Goal: Obtain resource: Download file/media

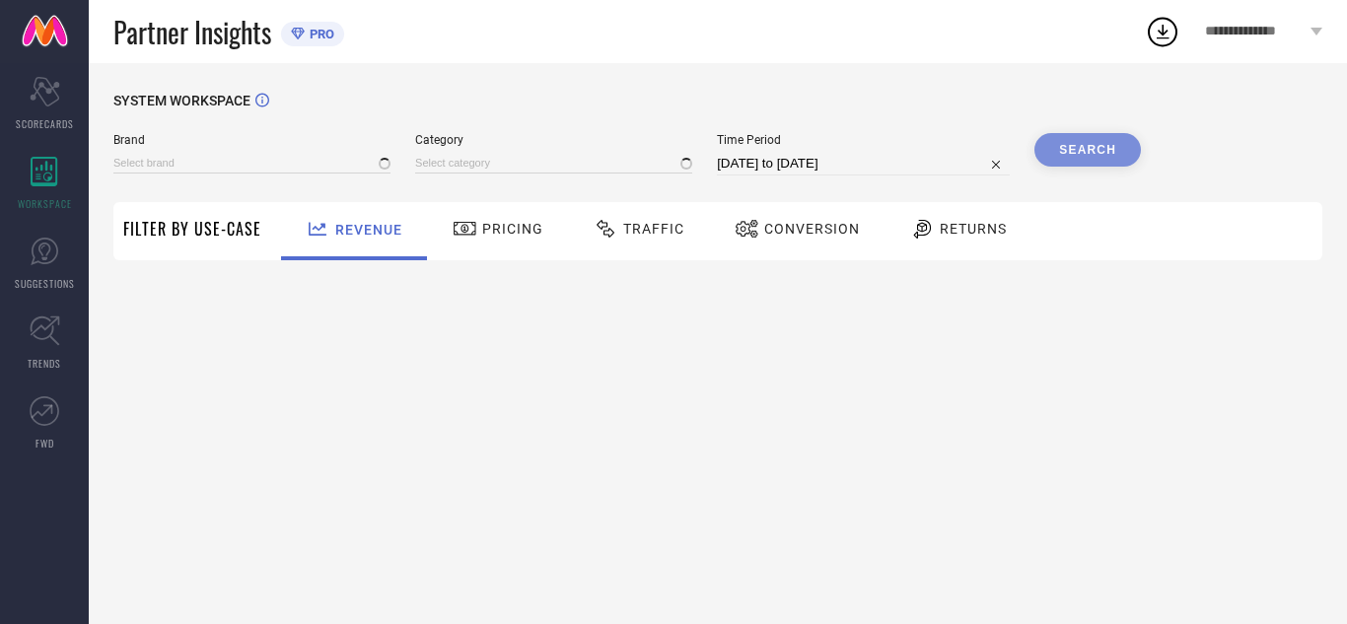
type input "AVANT"
type input "All"
click at [661, 225] on span "Traffic" at bounding box center [653, 229] width 61 height 16
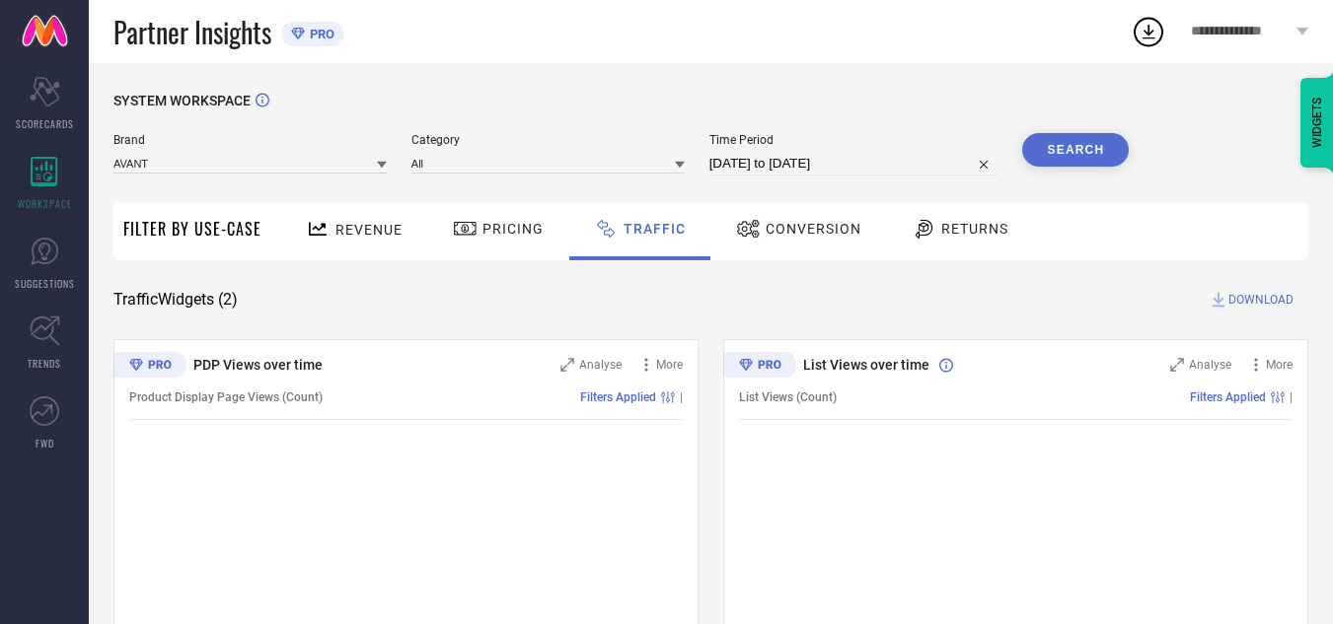
select select "7"
select select "2025"
select select "8"
select select "2025"
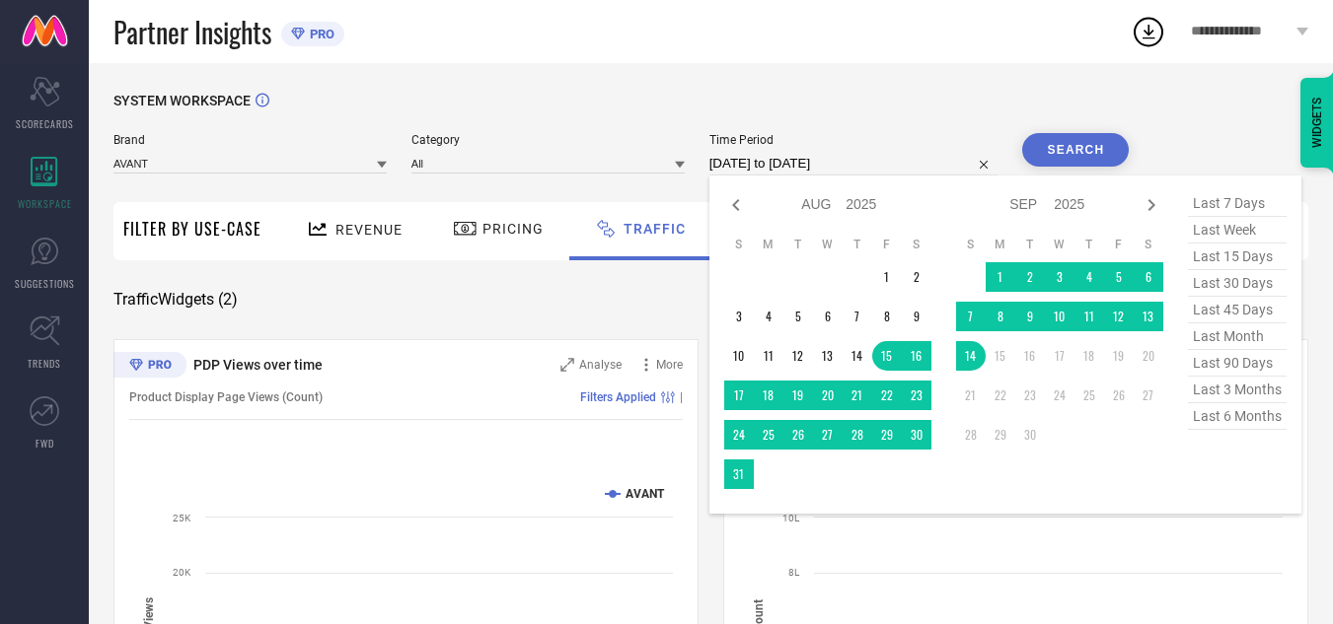
click at [822, 169] on input "[DATE] to [DATE]" at bounding box center [853, 164] width 289 height 24
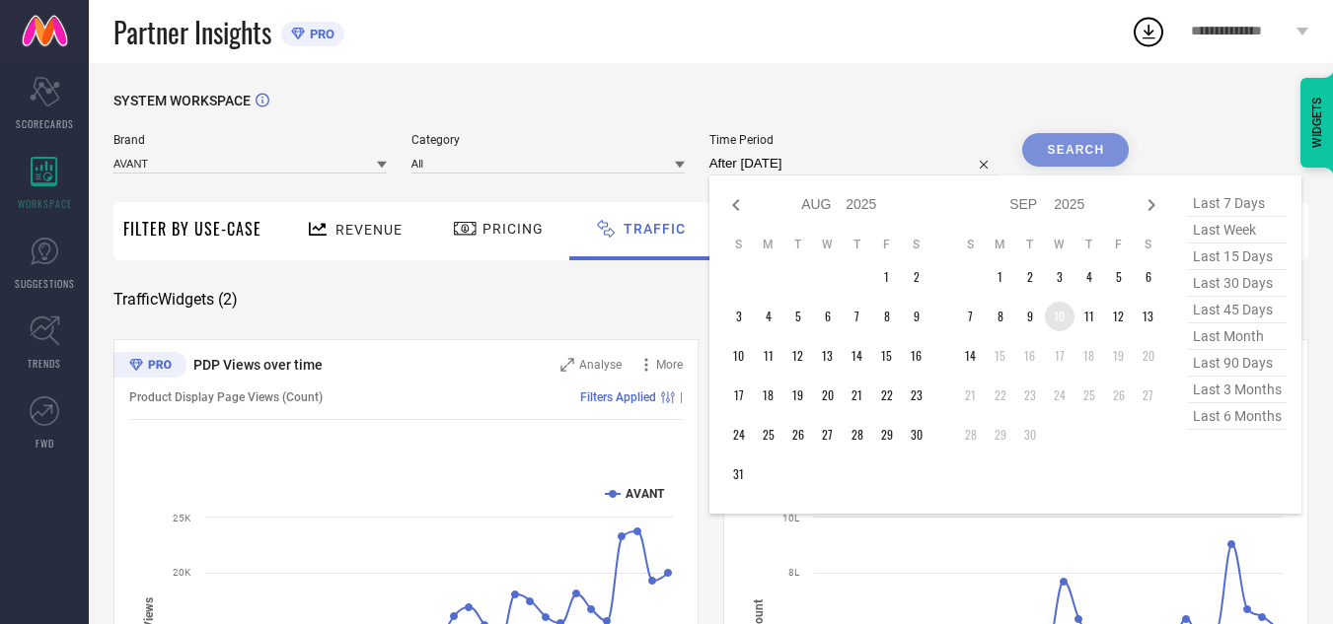
click at [1066, 320] on td "10" at bounding box center [1060, 317] width 30 height 30
type input "[DATE] to [DATE]"
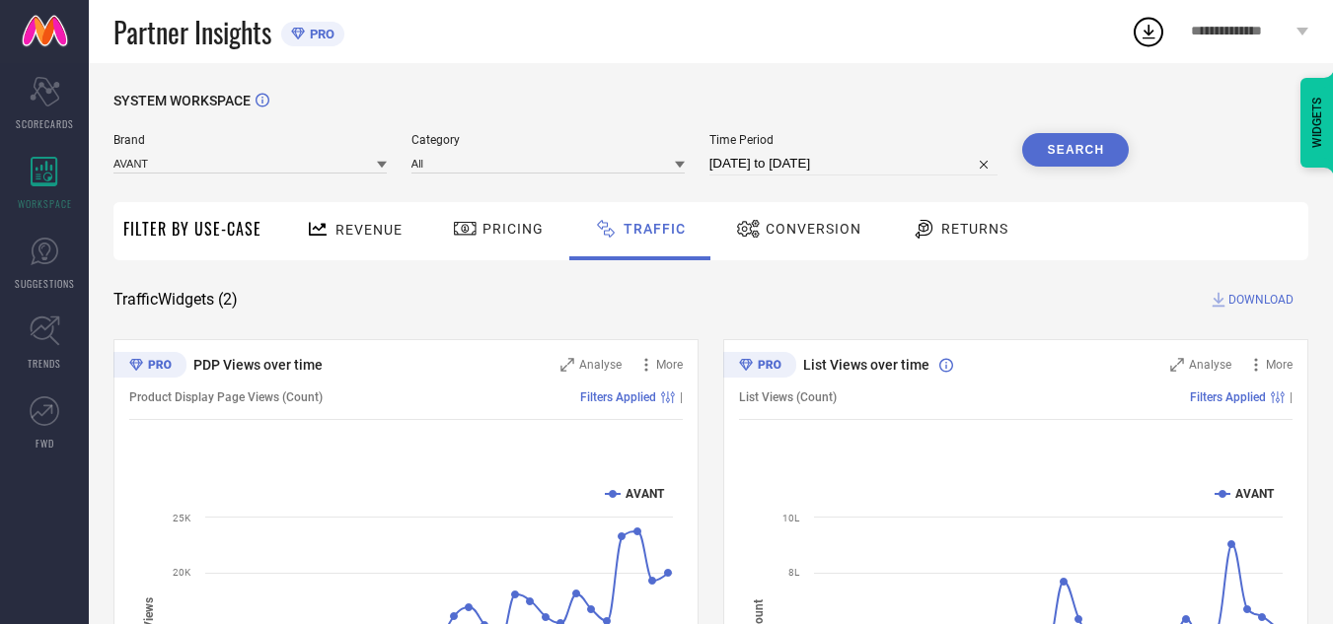
click at [1094, 136] on button "Search" at bounding box center [1075, 150] width 107 height 34
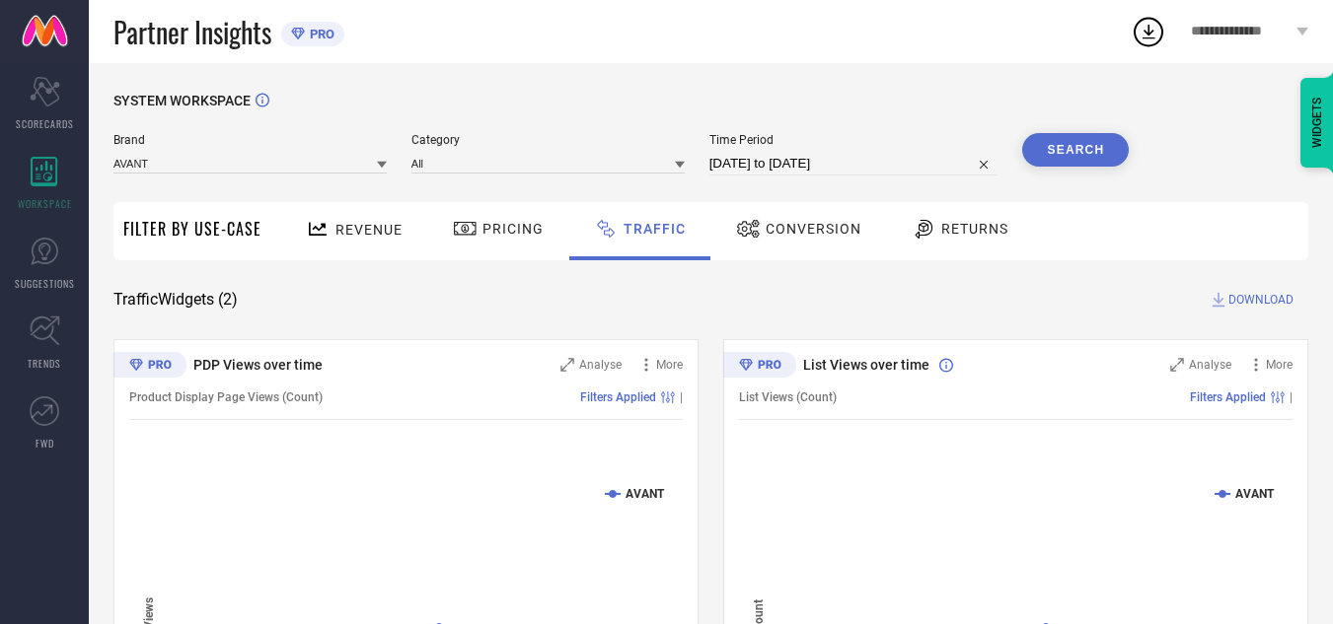
click at [1254, 298] on span "DOWNLOAD" at bounding box center [1260, 300] width 65 height 20
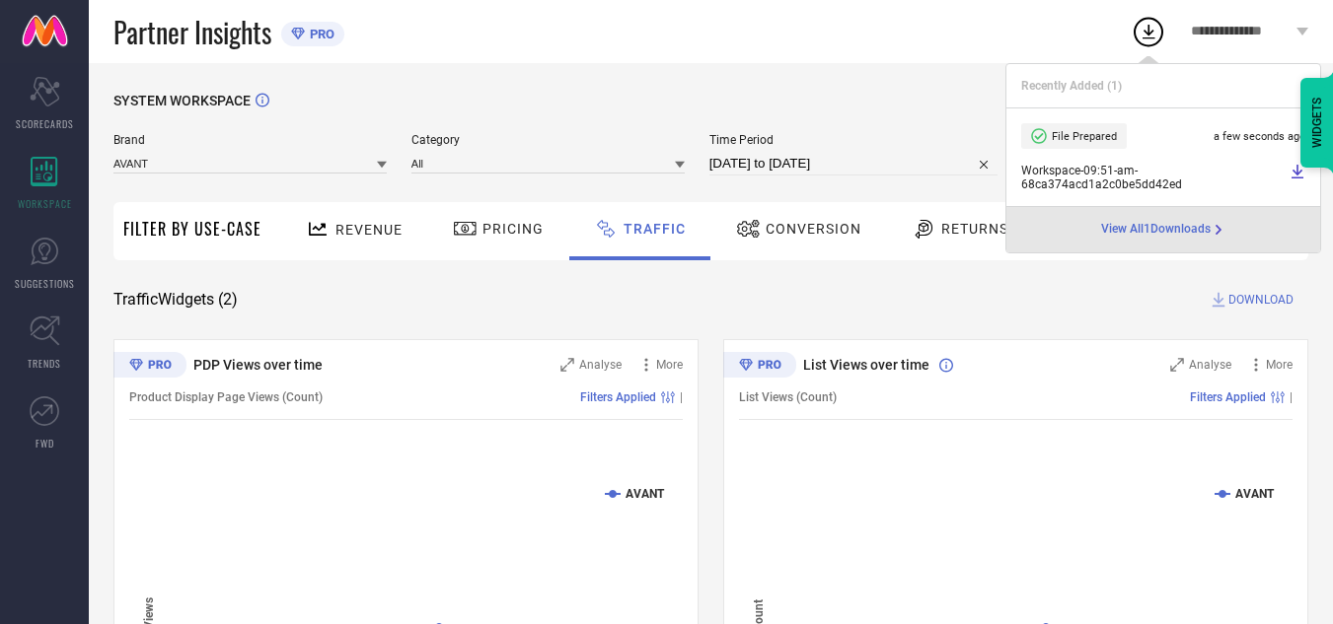
select select "8"
select select "2025"
select select "9"
select select "2025"
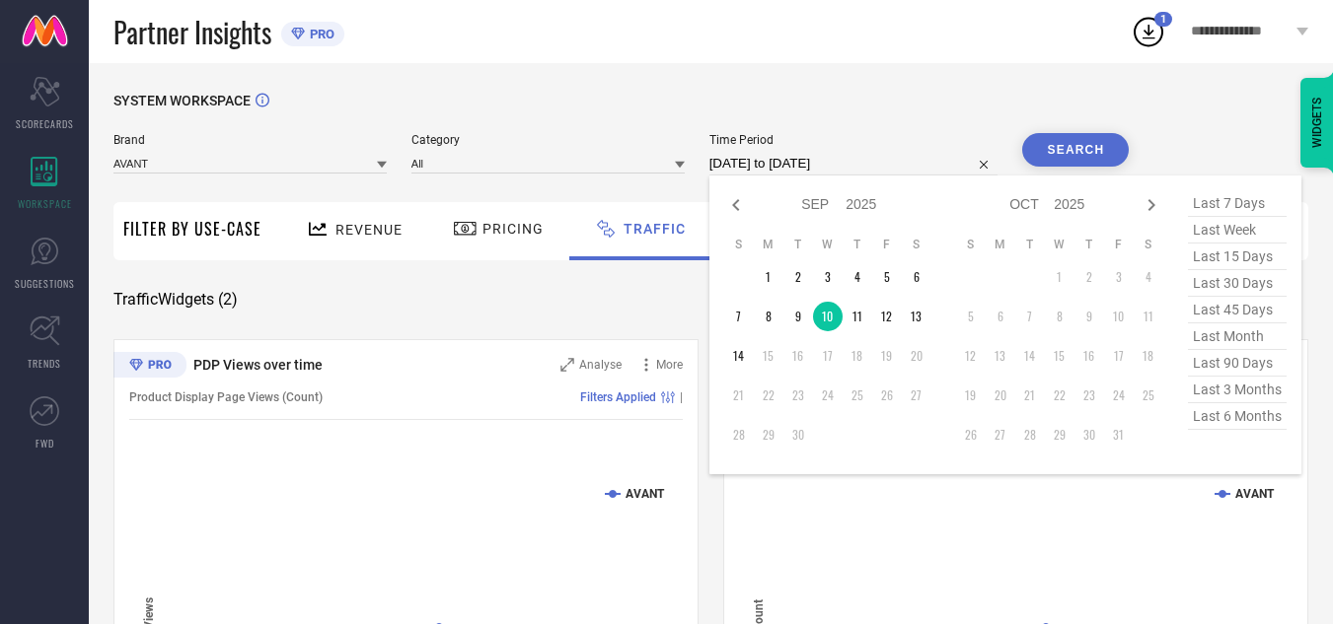
click at [878, 162] on input "[DATE] to [DATE]" at bounding box center [853, 164] width 289 height 24
click at [854, 314] on td "11" at bounding box center [857, 317] width 30 height 30
type input "[DATE] to [DATE]"
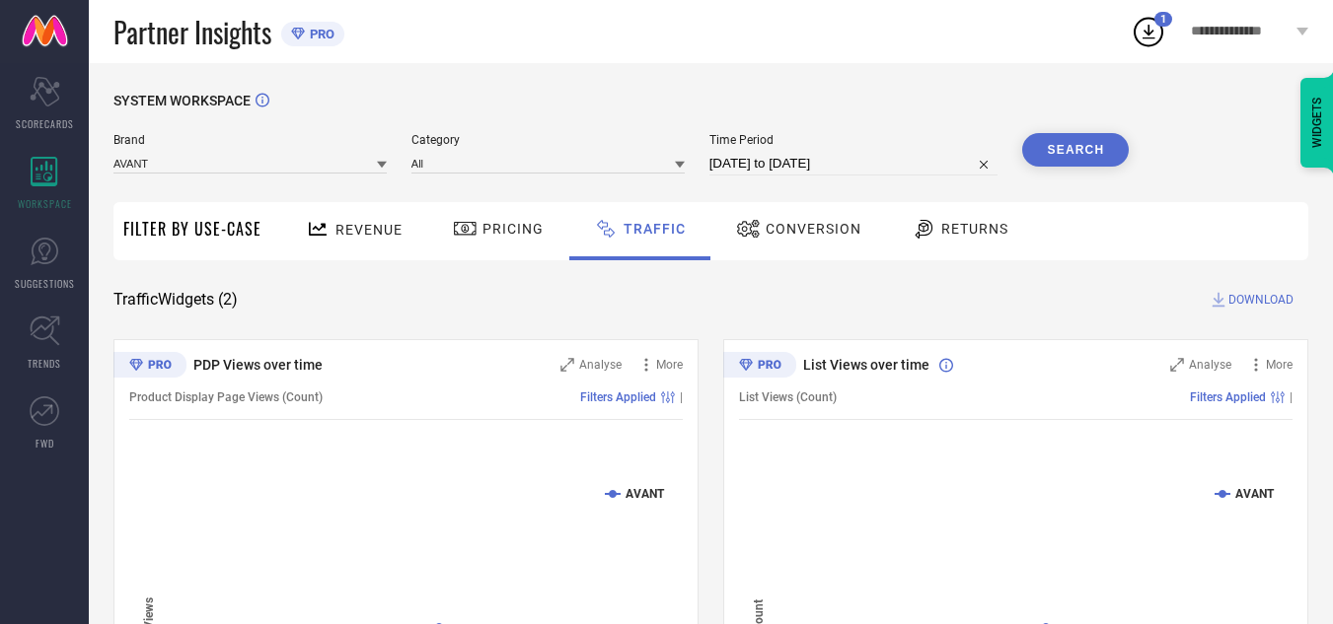
drag, startPoint x: 854, startPoint y: 314, endPoint x: 862, endPoint y: 273, distance: 41.2
click at [1087, 159] on button "Search" at bounding box center [1075, 150] width 107 height 34
click at [1266, 297] on span "DOWNLOAD" at bounding box center [1260, 300] width 65 height 20
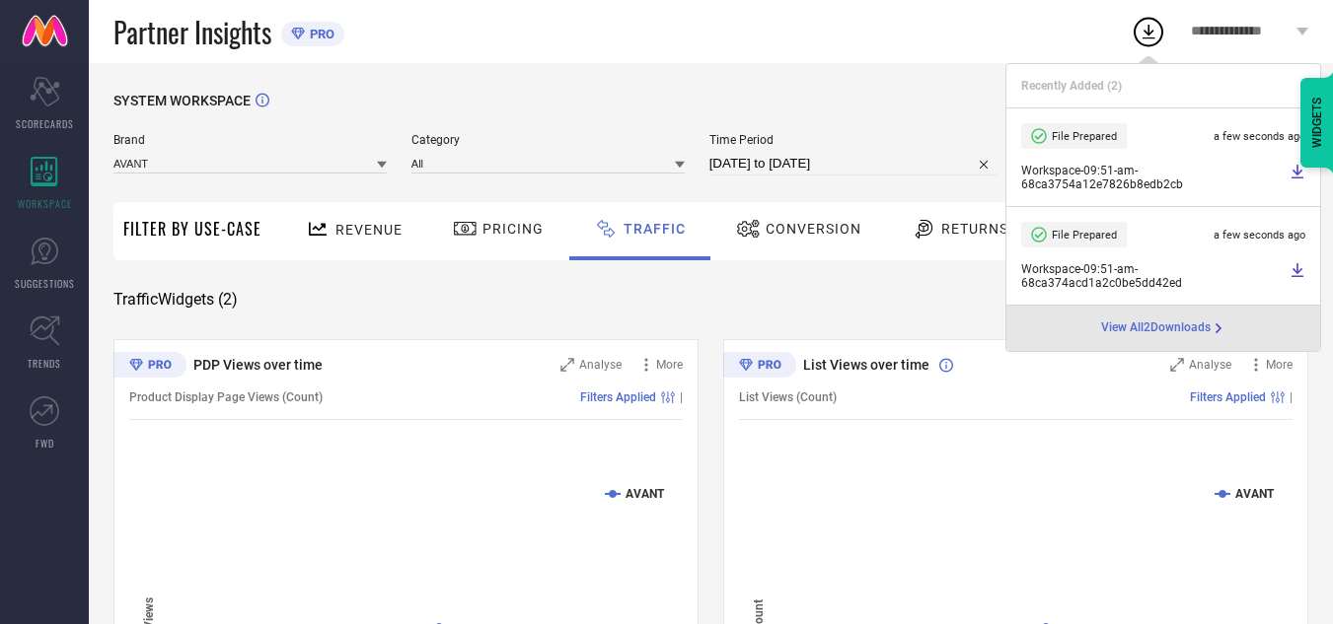
click at [902, 164] on input "[DATE] to [DATE]" at bounding box center [853, 164] width 289 height 24
select select "8"
select select "2025"
select select "9"
select select "2025"
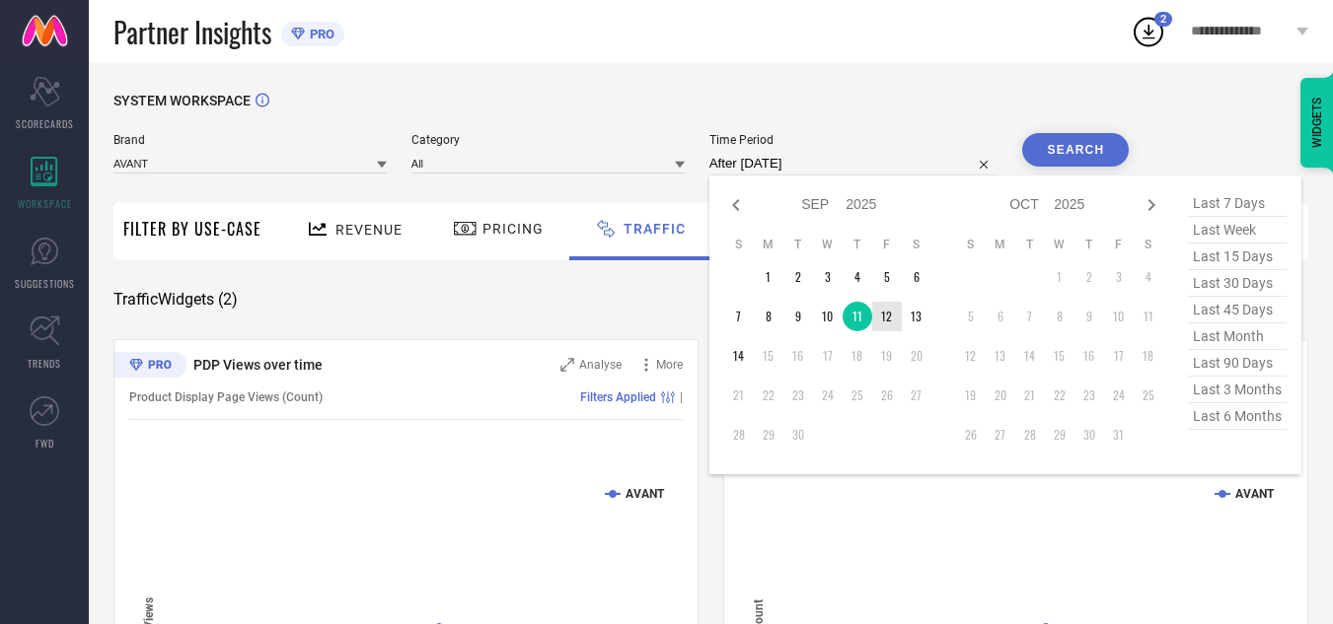
click at [888, 320] on td "12" at bounding box center [887, 317] width 30 height 30
type input "[DATE] to [DATE]"
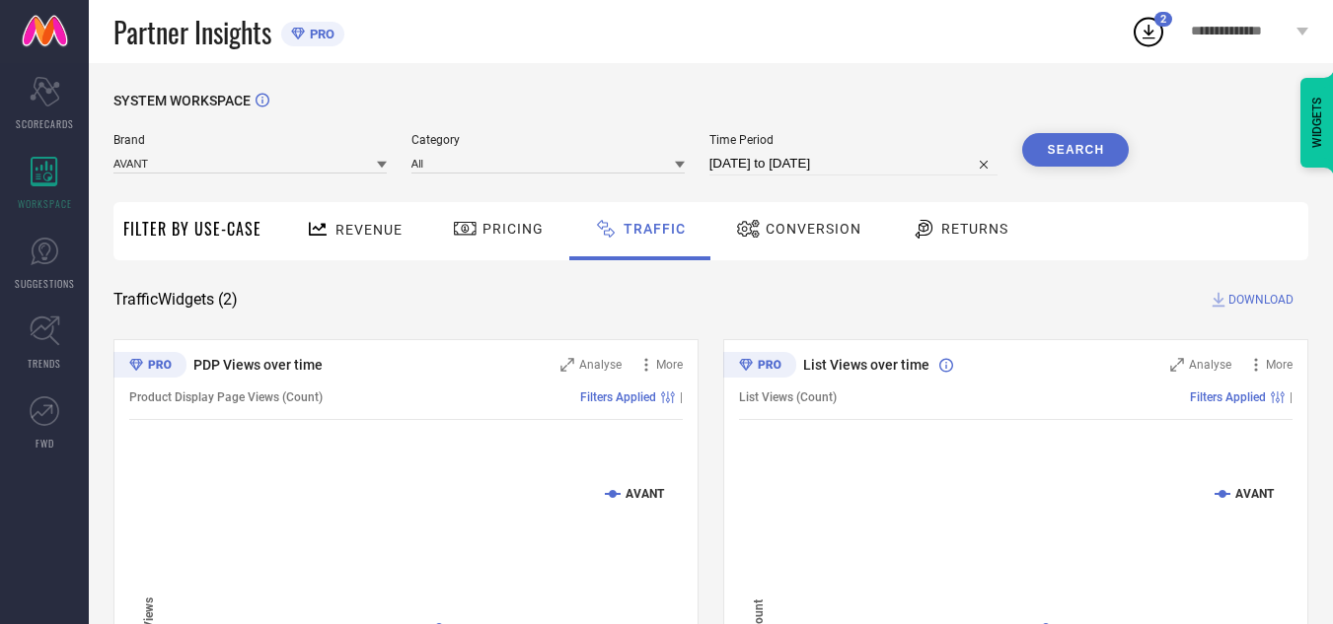
click at [1044, 150] on button "Search" at bounding box center [1075, 150] width 107 height 34
click at [1250, 293] on span "DOWNLOAD" at bounding box center [1260, 300] width 65 height 20
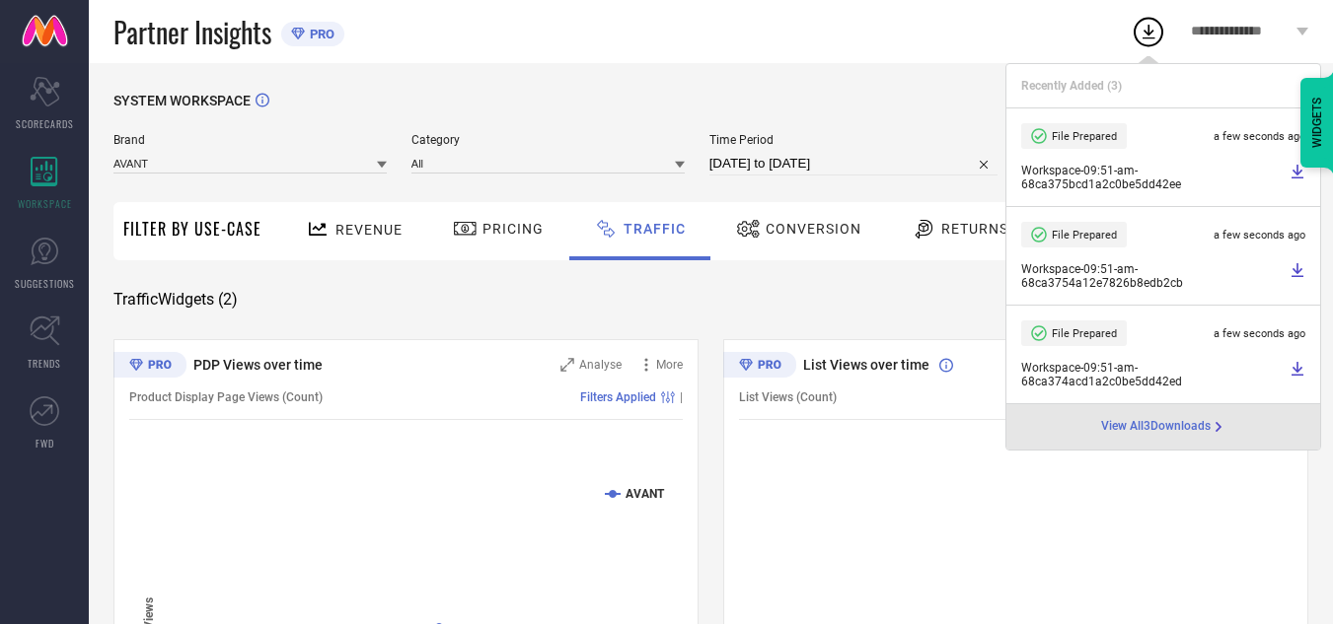
click at [888, 167] on input "[DATE] to [DATE]" at bounding box center [853, 164] width 289 height 24
select select "8"
select select "2025"
select select "9"
select select "2025"
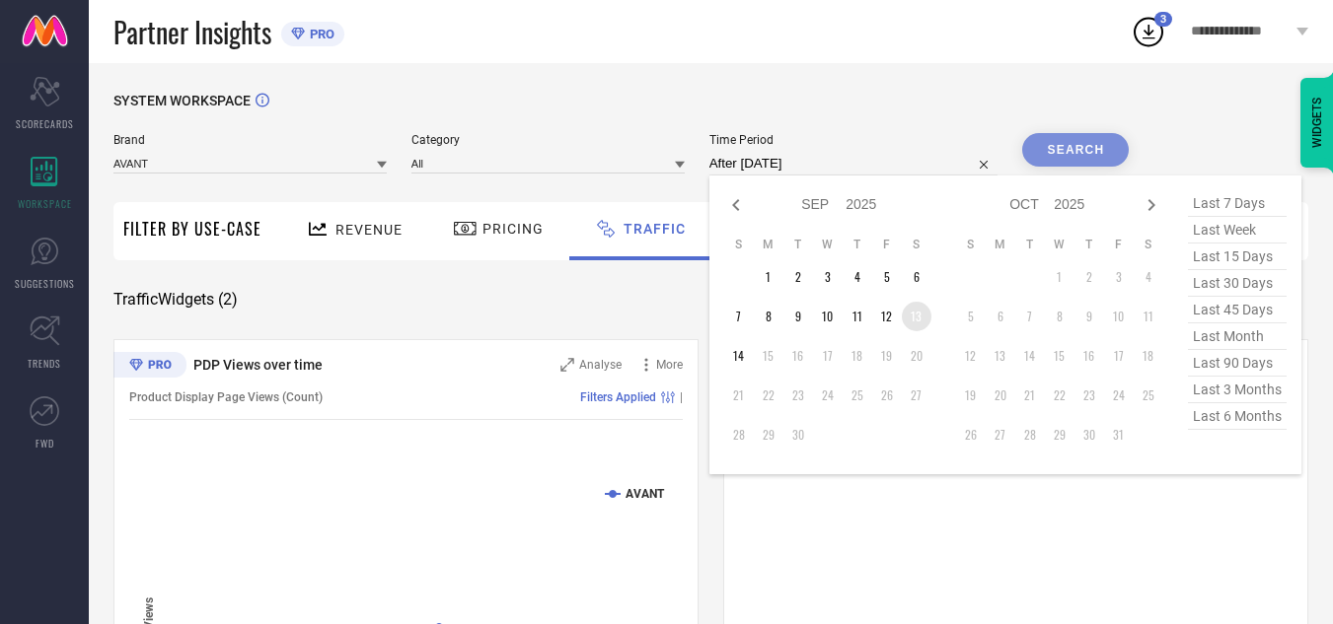
click at [918, 313] on td "13" at bounding box center [917, 317] width 30 height 30
type input "[DATE] to [DATE]"
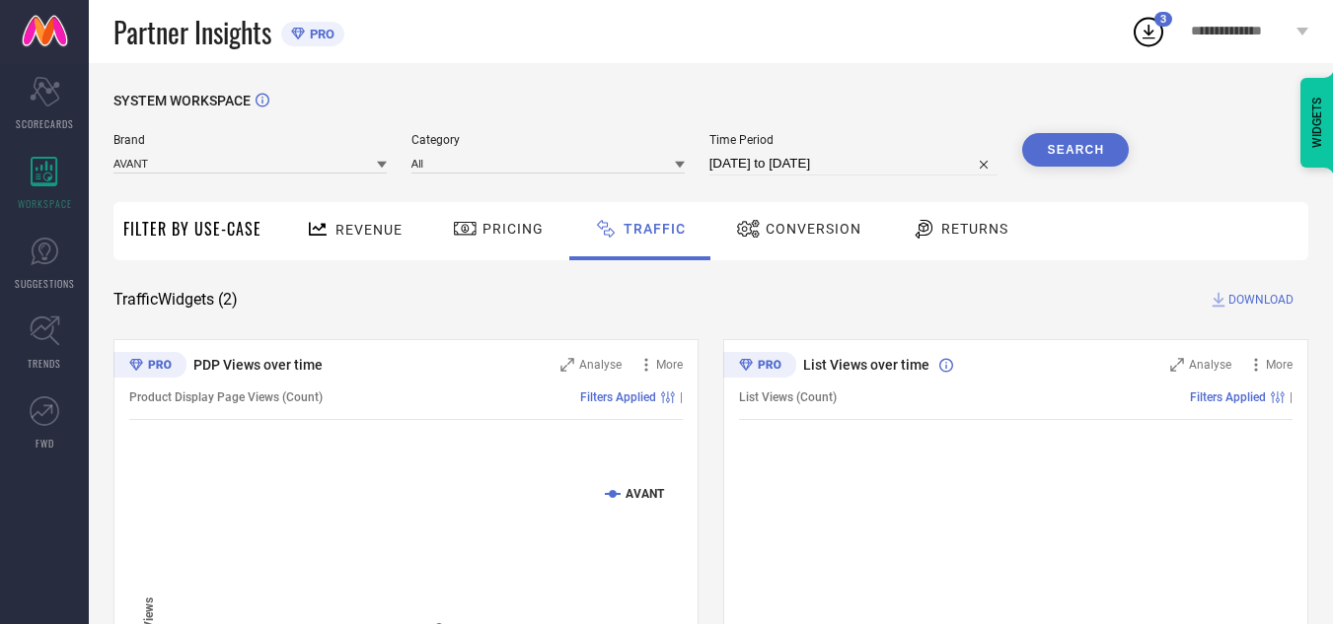
drag, startPoint x: 1126, startPoint y: 121, endPoint x: 1103, endPoint y: 139, distance: 29.6
click at [1116, 131] on div "SYSTEM WORKSPACE" at bounding box center [710, 113] width 1194 height 40
click at [1103, 139] on button "Search" at bounding box center [1075, 150] width 107 height 34
click at [1252, 301] on span "DOWNLOAD" at bounding box center [1260, 300] width 65 height 20
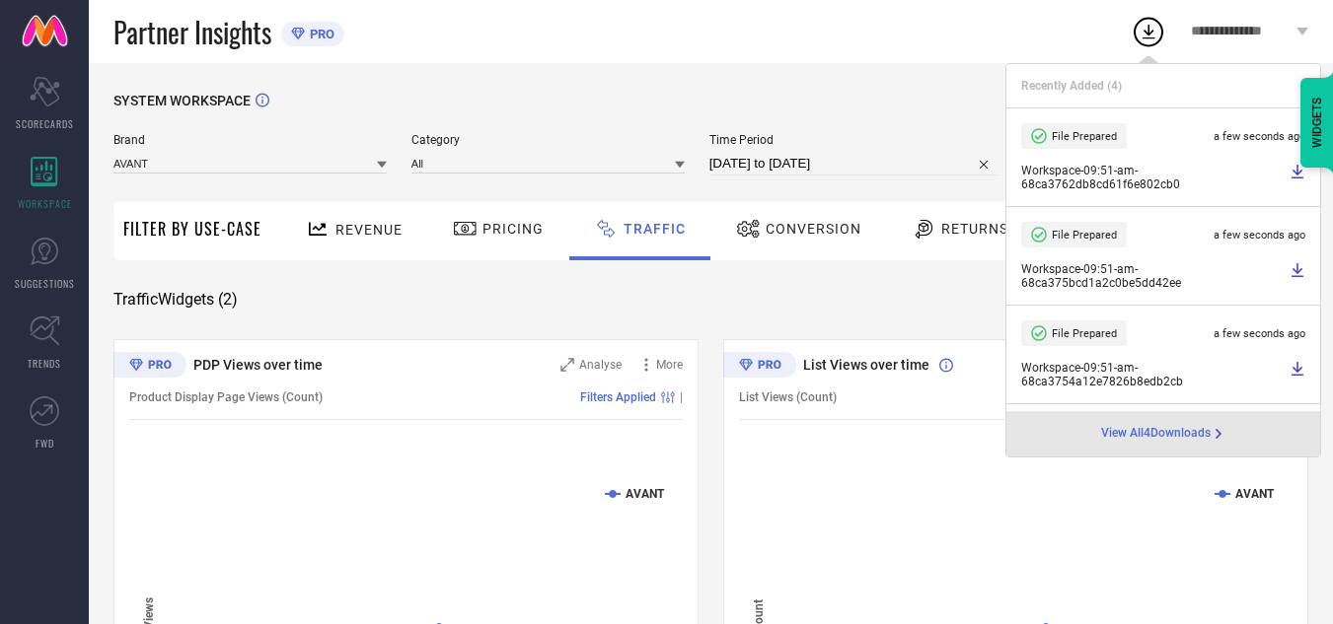
select select "8"
select select "2025"
select select "9"
select select "2025"
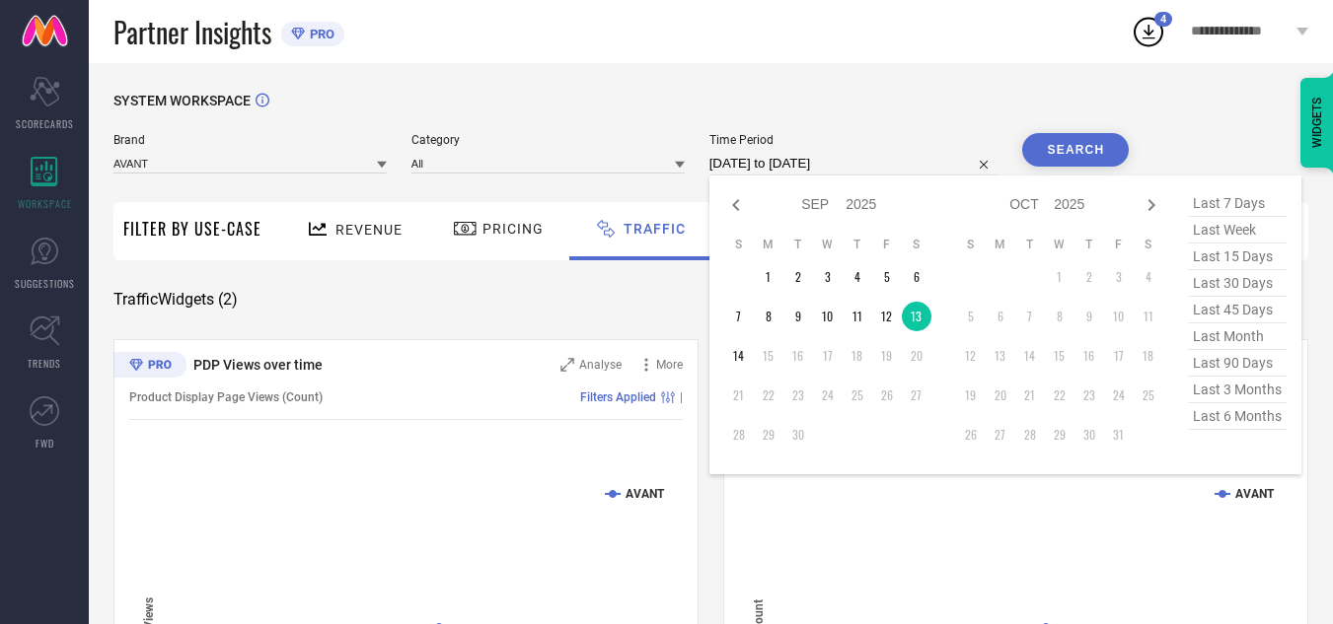
click at [903, 164] on input "[DATE] to [DATE]" at bounding box center [853, 164] width 289 height 24
click at [733, 355] on td "14" at bounding box center [739, 356] width 30 height 30
type input "[DATE] to [DATE]"
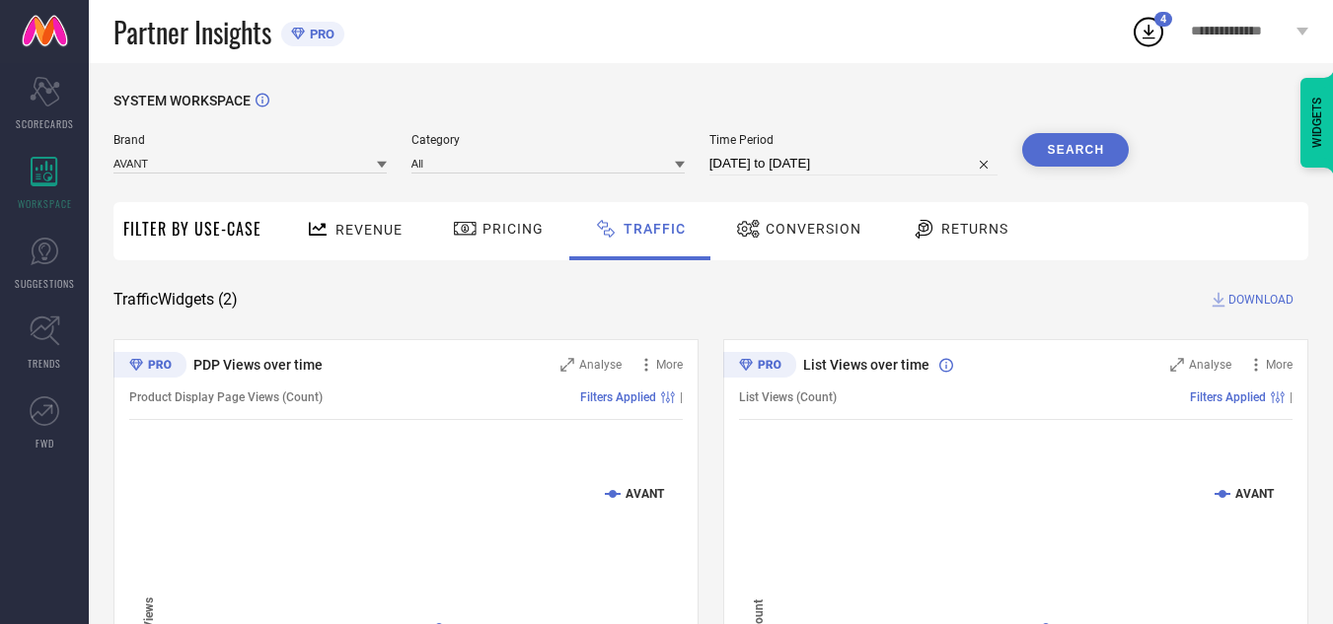
click at [1073, 148] on button "Search" at bounding box center [1075, 150] width 107 height 34
click at [1246, 296] on span "DOWNLOAD" at bounding box center [1260, 300] width 65 height 20
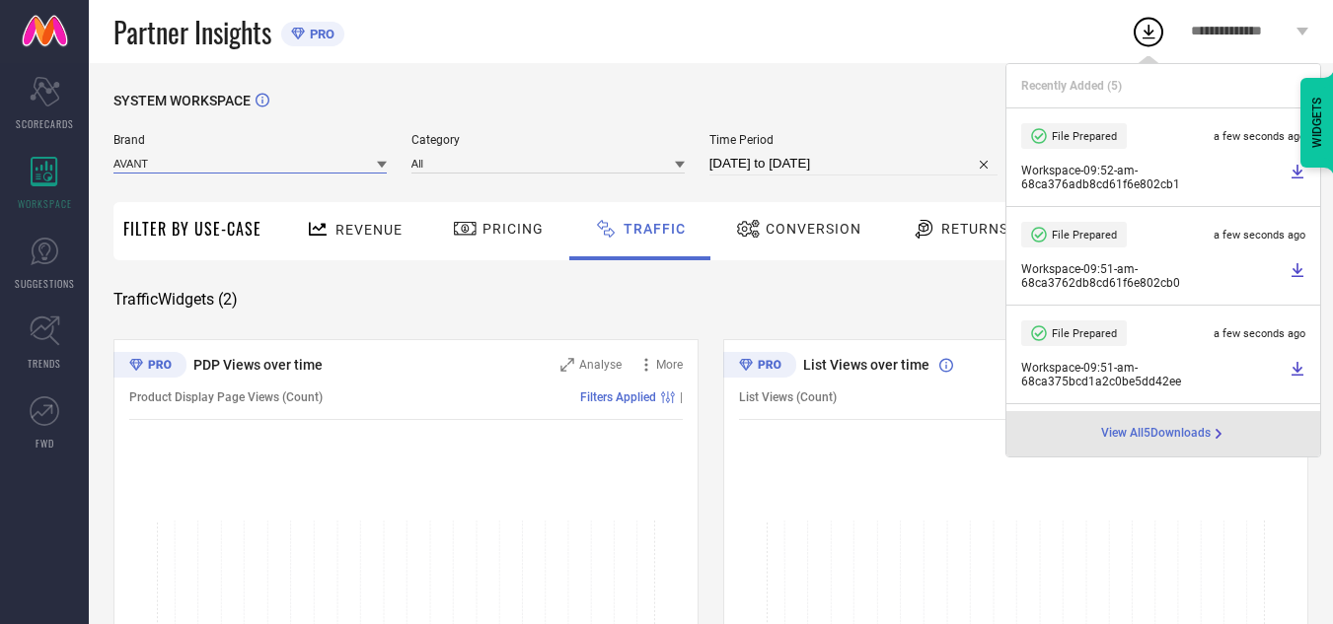
click at [342, 160] on input at bounding box center [249, 163] width 273 height 21
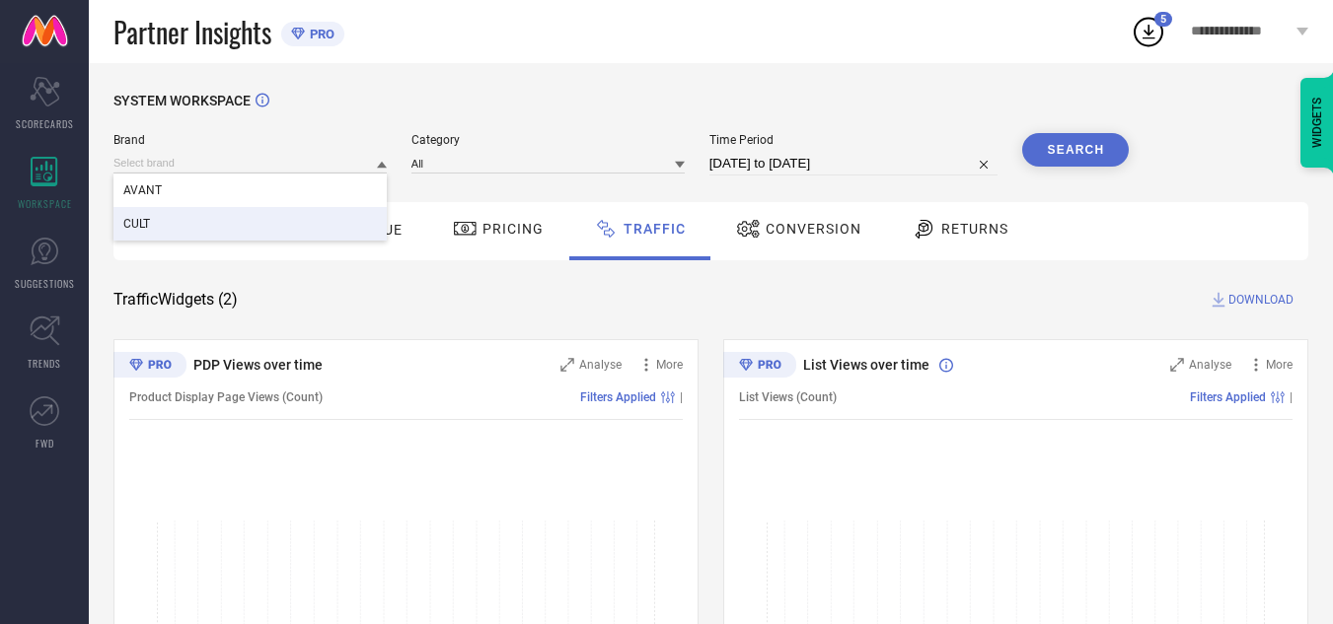
click at [284, 233] on div "CULT" at bounding box center [249, 224] width 273 height 34
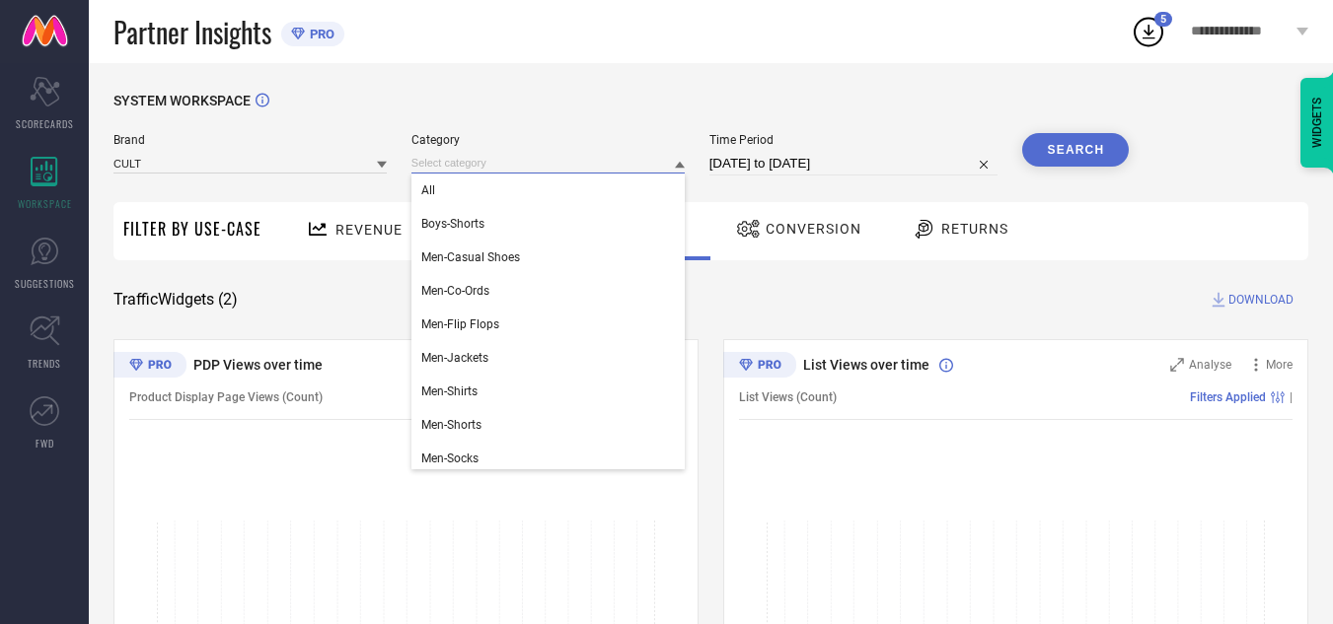
click at [494, 161] on input at bounding box center [547, 163] width 273 height 21
click at [495, 194] on div "All" at bounding box center [547, 191] width 273 height 34
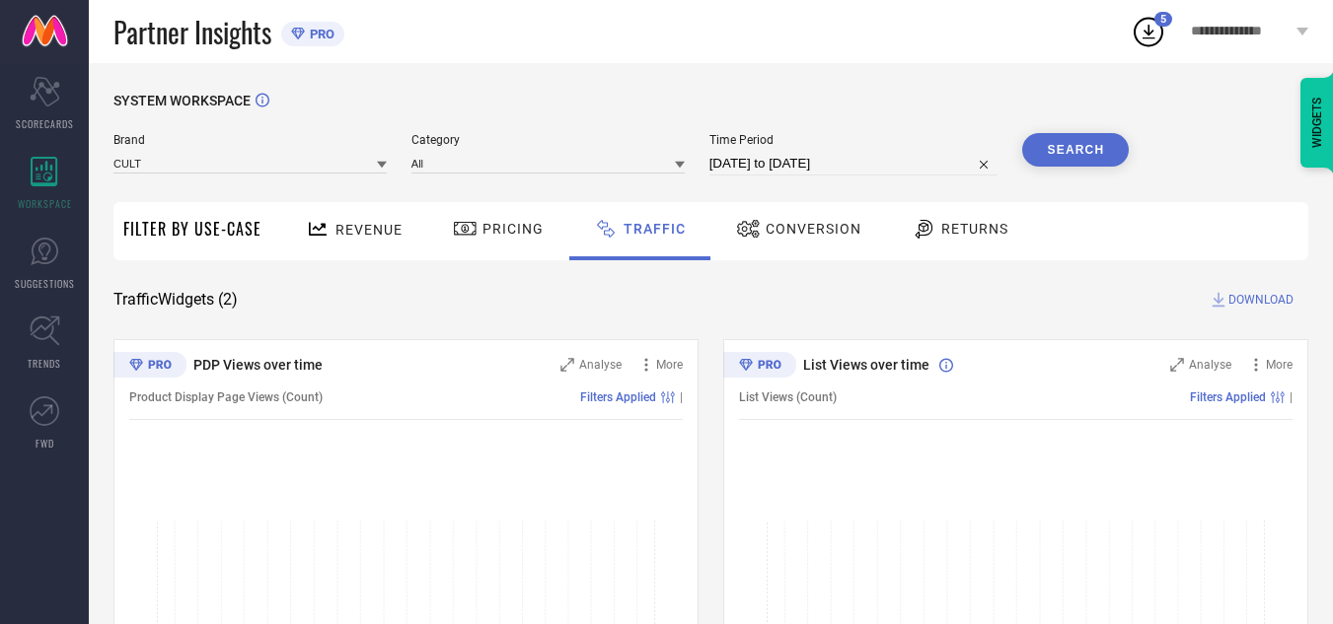
click at [796, 159] on input "[DATE] to [DATE]" at bounding box center [853, 164] width 289 height 24
select select "8"
select select "2025"
select select "9"
select select "2025"
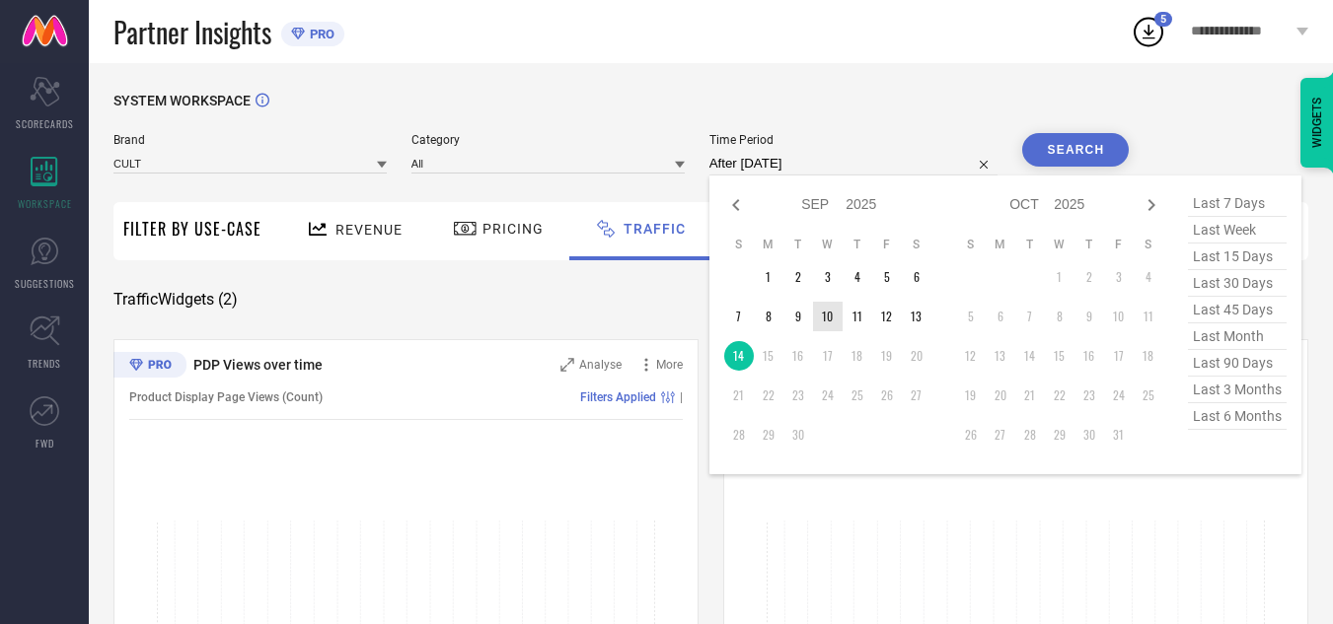
click at [832, 318] on td "10" at bounding box center [828, 317] width 30 height 30
type input "[DATE] to [DATE]"
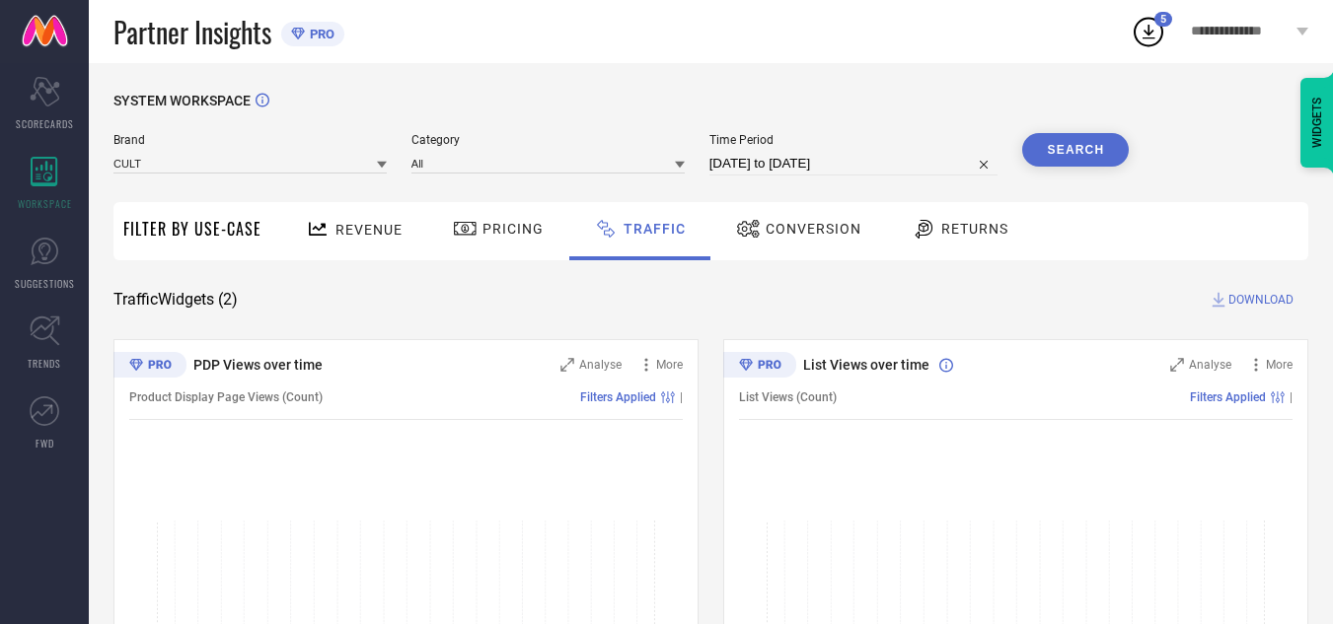
click at [1050, 146] on button "Search" at bounding box center [1075, 150] width 107 height 34
click at [1271, 304] on span "DOWNLOAD" at bounding box center [1260, 300] width 65 height 20
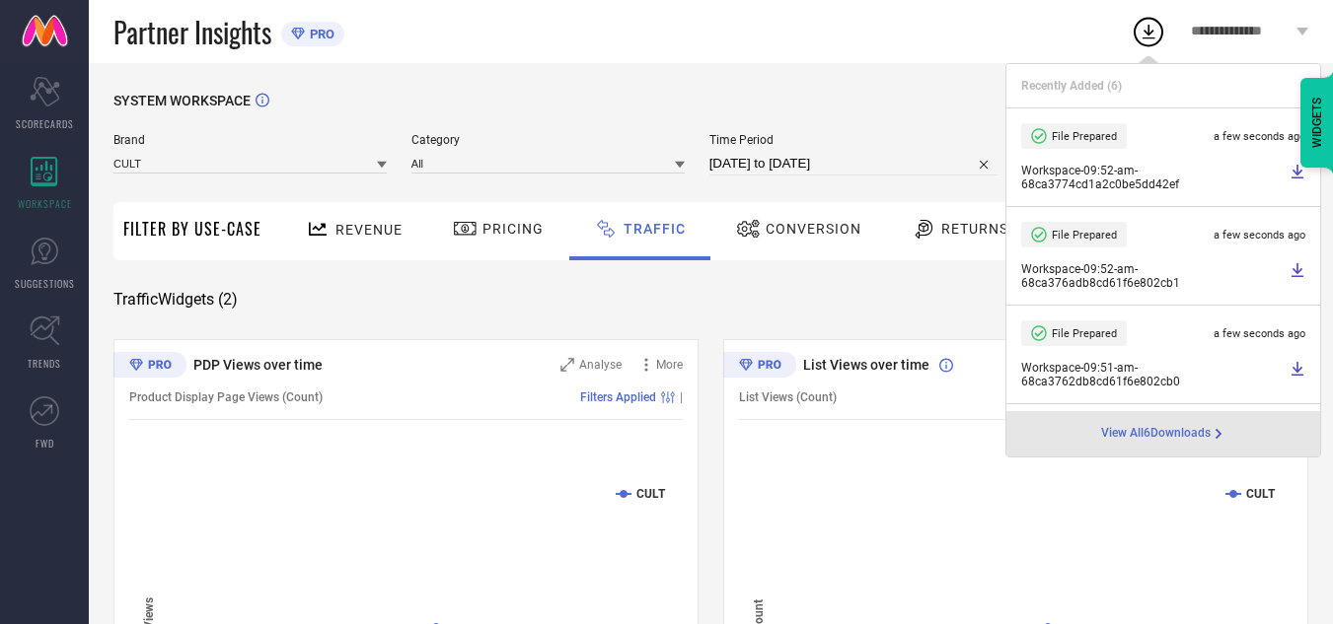
select select "8"
select select "2025"
select select "9"
select select "2025"
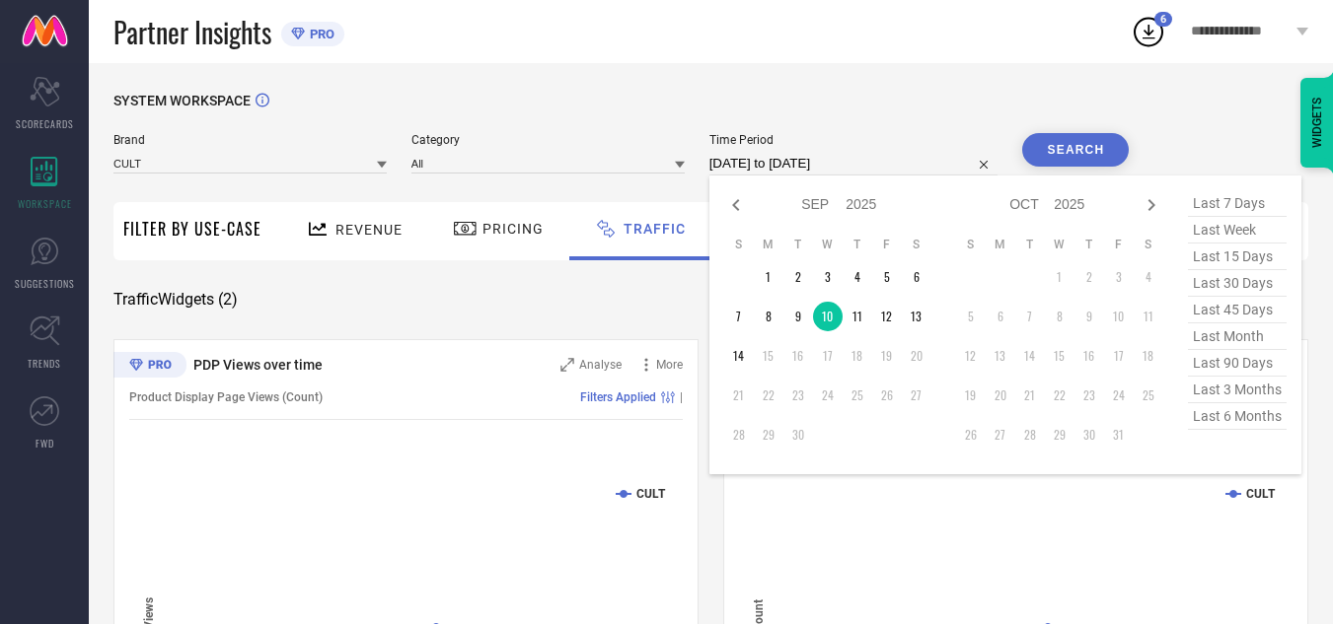
drag, startPoint x: 913, startPoint y: 158, endPoint x: 853, endPoint y: 289, distance: 144.3
click at [913, 158] on input "[DATE] to [DATE]" at bounding box center [853, 164] width 289 height 24
click at [862, 318] on td "11" at bounding box center [857, 317] width 30 height 30
type input "[DATE] to [DATE]"
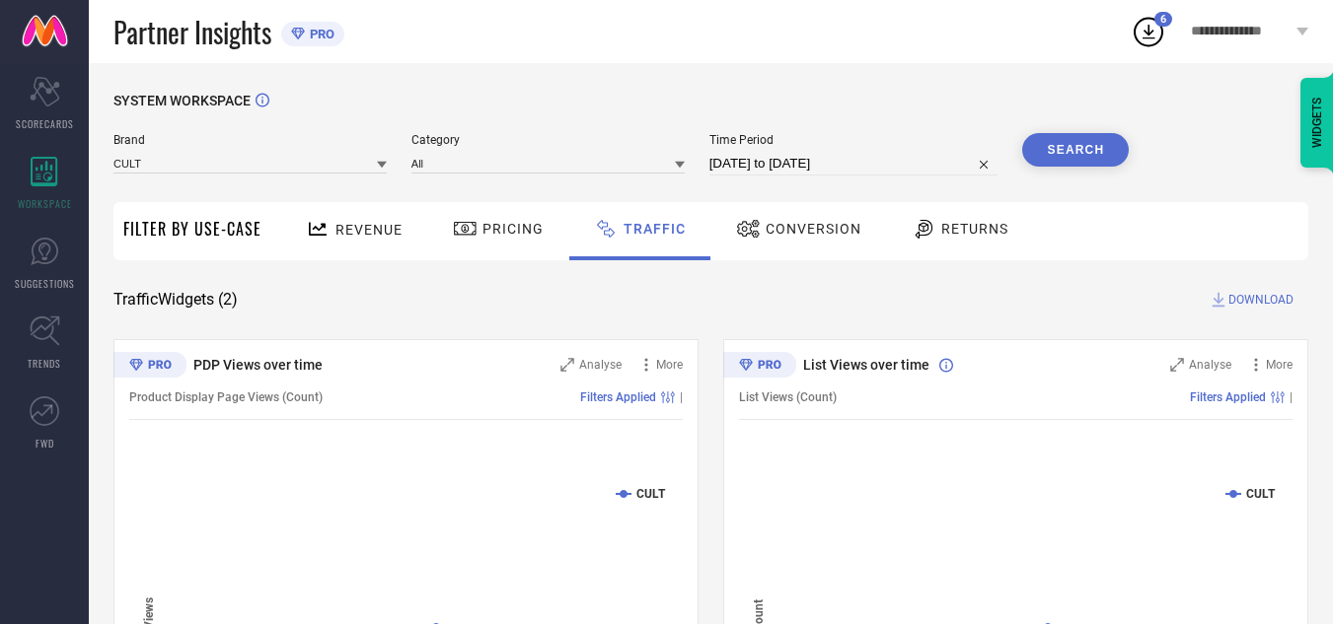
click at [1023, 148] on button "Search" at bounding box center [1075, 150] width 107 height 34
click at [1235, 304] on span "DOWNLOAD" at bounding box center [1260, 300] width 65 height 20
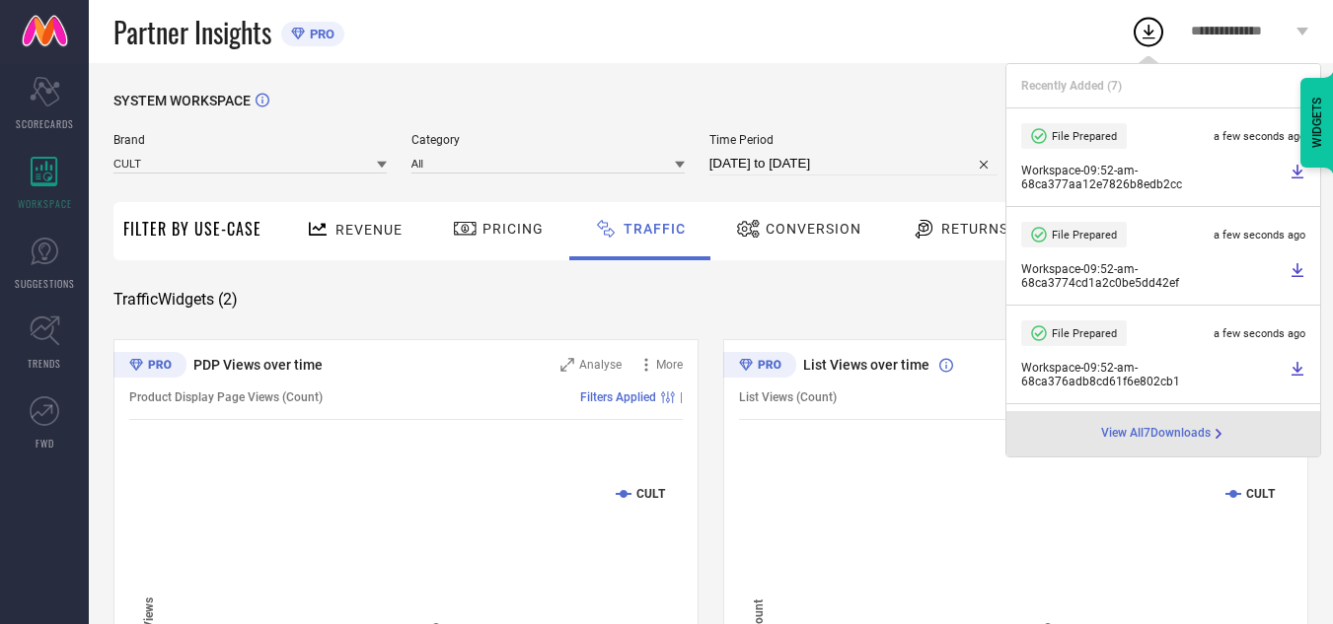
click at [885, 167] on input "[DATE] to [DATE]" at bounding box center [853, 164] width 289 height 24
select select "8"
select select "2025"
select select "9"
select select "2025"
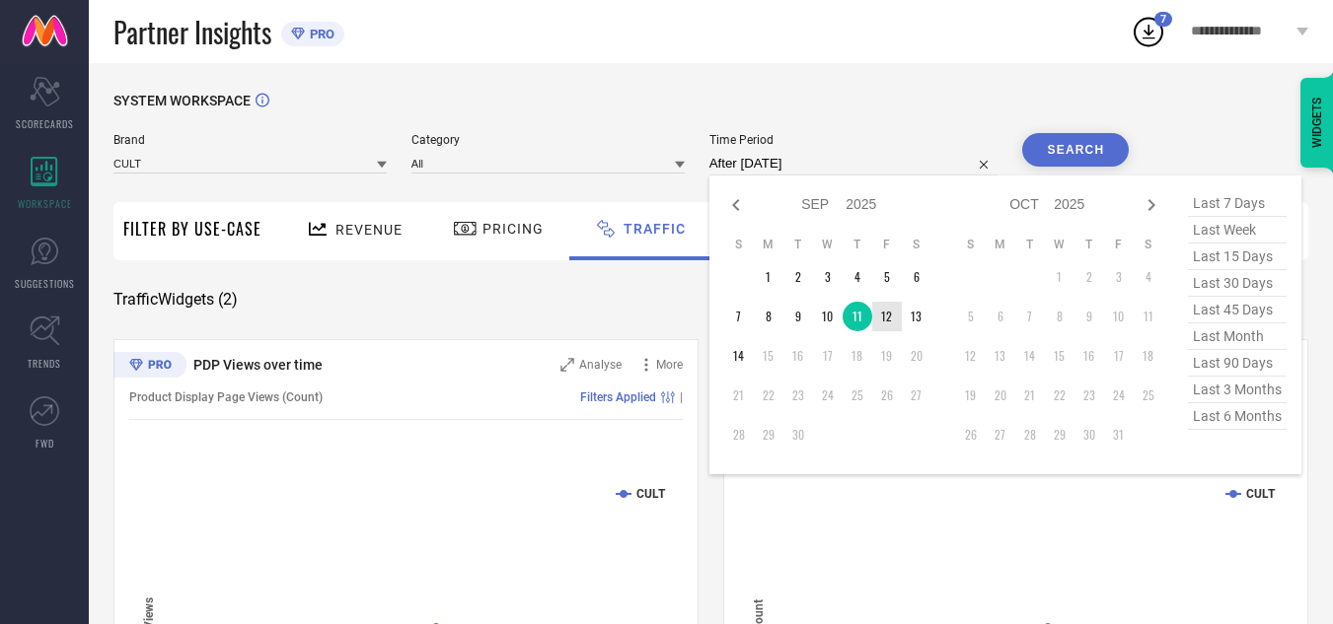
click at [894, 309] on td "12" at bounding box center [887, 317] width 30 height 30
type input "[DATE] to [DATE]"
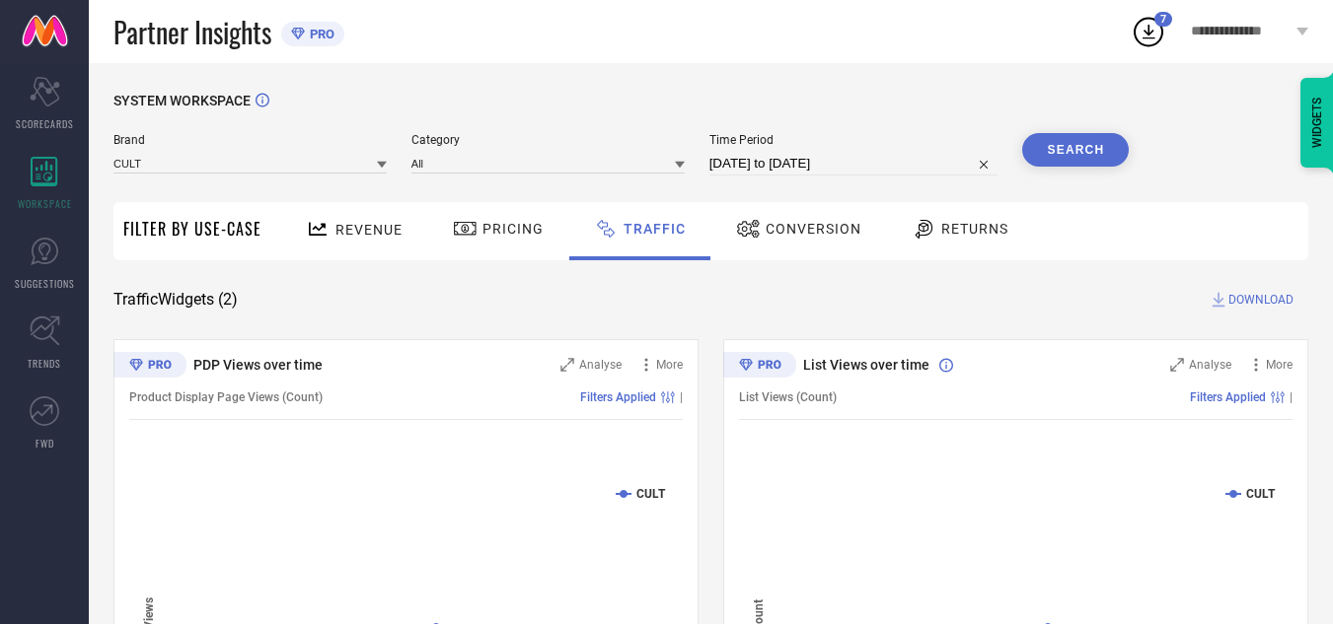
click at [1036, 166] on button "Search" at bounding box center [1075, 150] width 107 height 34
click at [1234, 297] on span "DOWNLOAD" at bounding box center [1260, 300] width 65 height 20
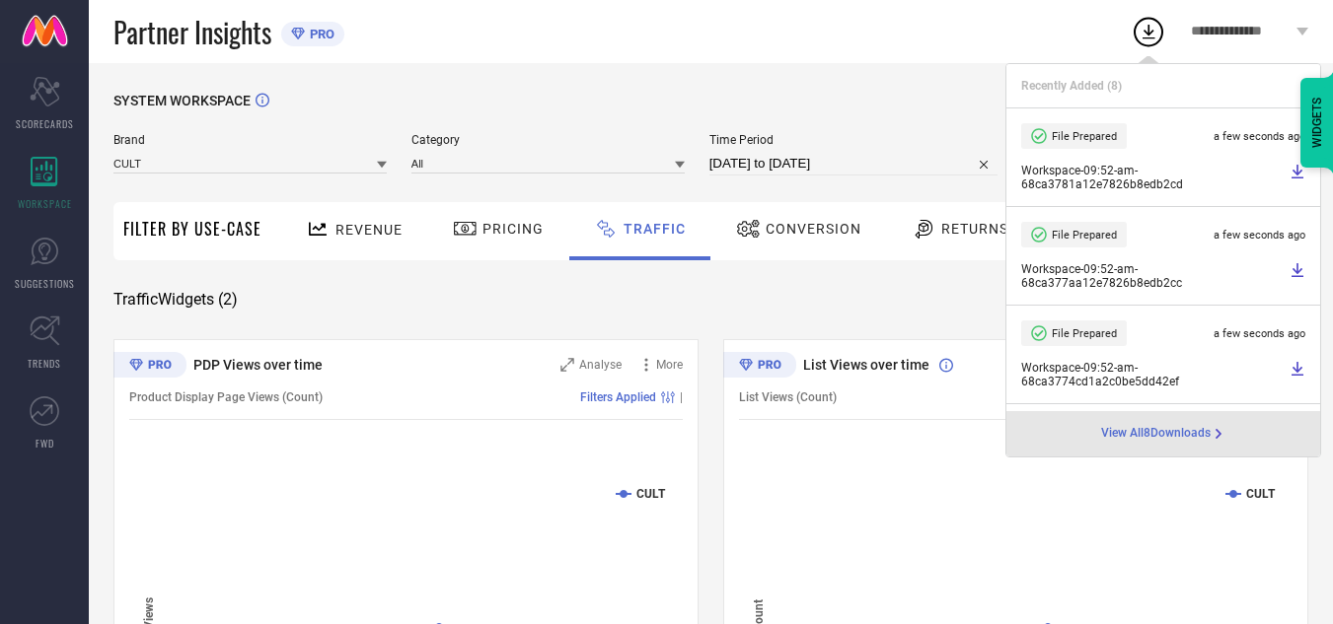
select select "8"
select select "2025"
select select "9"
select select "2025"
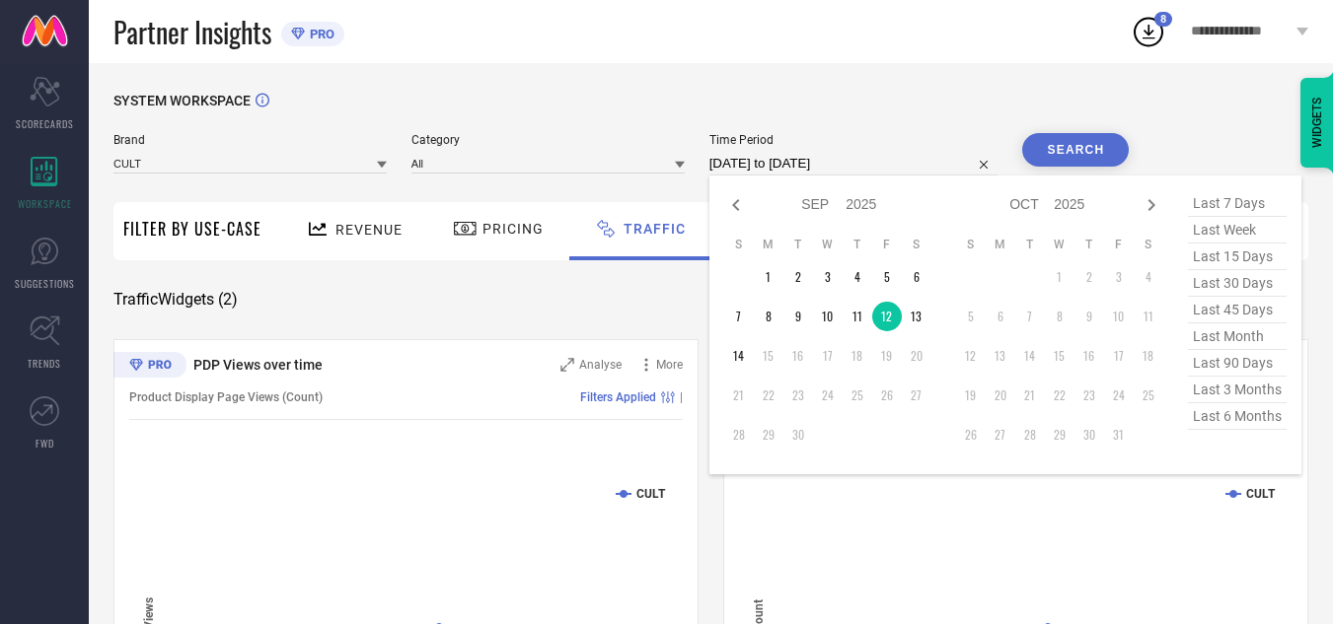
click at [921, 163] on input "[DATE] to [DATE]" at bounding box center [853, 164] width 289 height 24
click at [921, 311] on td "13" at bounding box center [917, 317] width 30 height 30
type input "[DATE] to [DATE]"
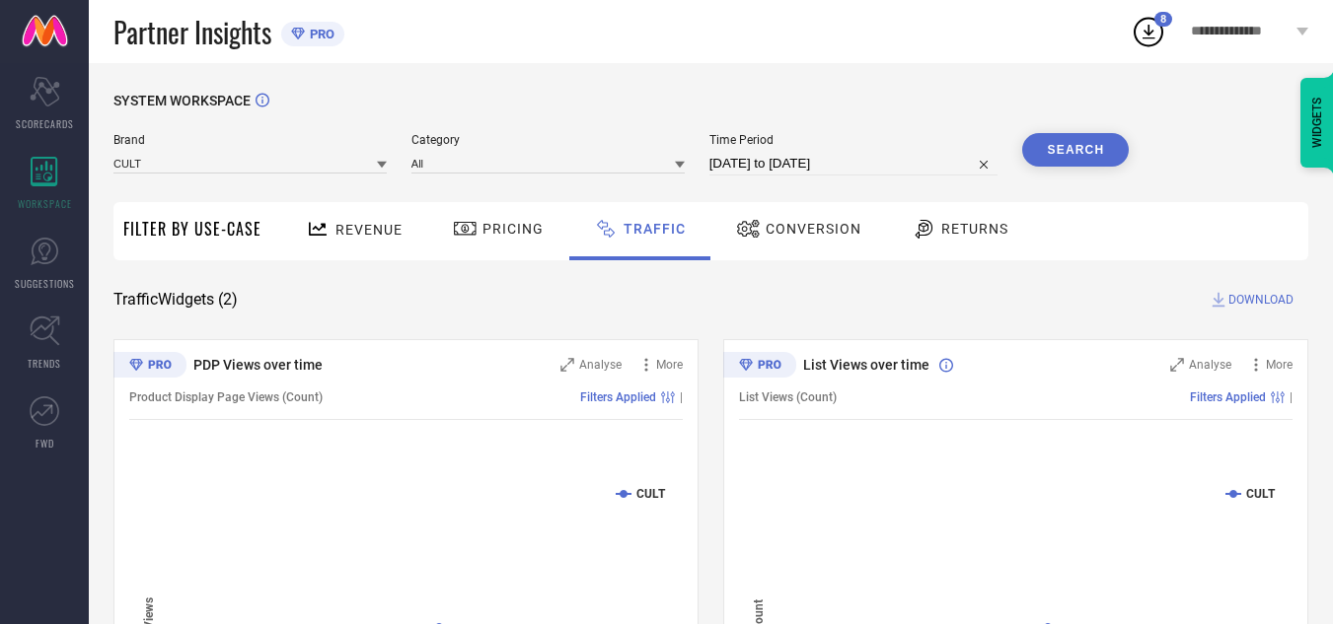
drag, startPoint x: 1039, startPoint y: 170, endPoint x: 1047, endPoint y: 154, distance: 17.6
click at [1042, 166] on div "Search" at bounding box center [1075, 154] width 107 height 42
click at [1047, 154] on button "Search" at bounding box center [1075, 150] width 107 height 34
click at [1261, 303] on span "DOWNLOAD" at bounding box center [1260, 300] width 65 height 20
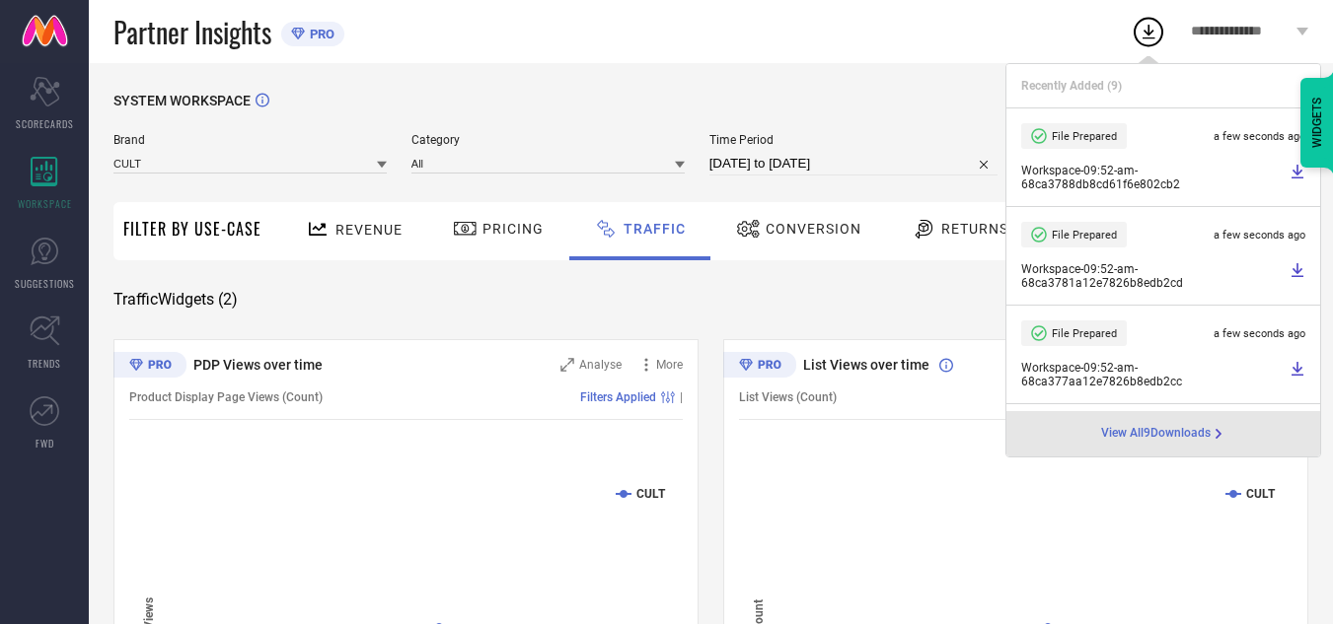
select select "8"
select select "2025"
select select "9"
select select "2025"
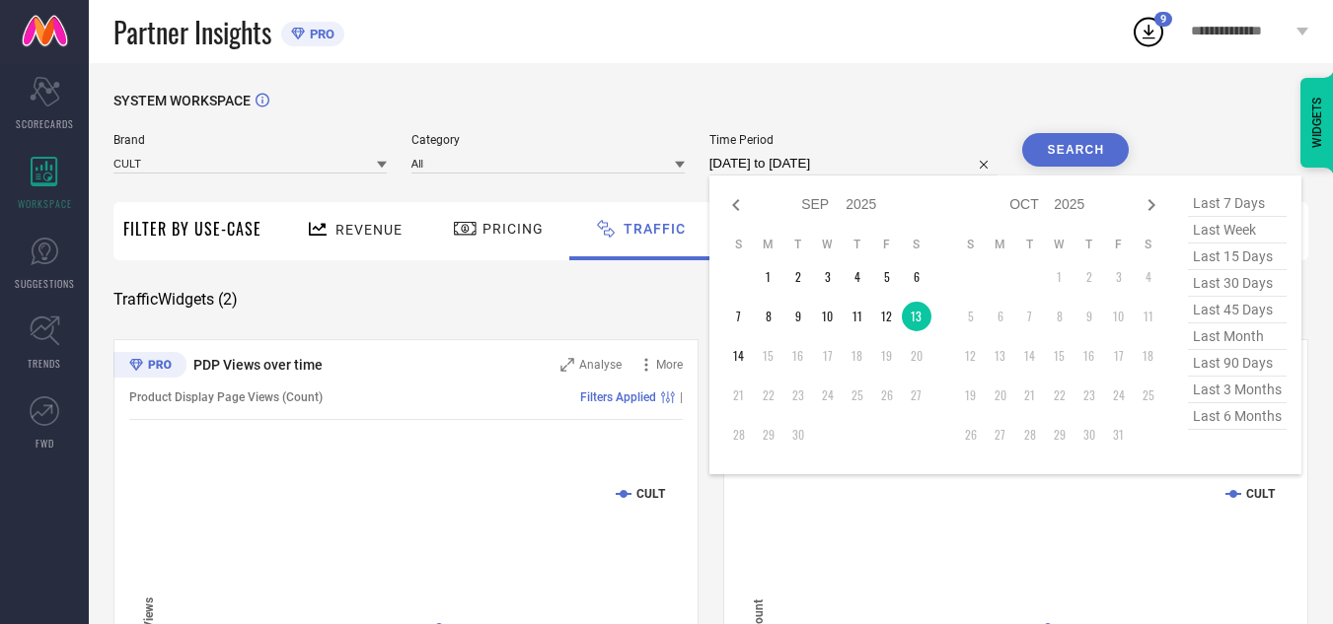
click at [904, 171] on input "[DATE] to [DATE]" at bounding box center [853, 164] width 289 height 24
click at [745, 351] on td "14" at bounding box center [739, 356] width 30 height 30
type input "[DATE] to [DATE]"
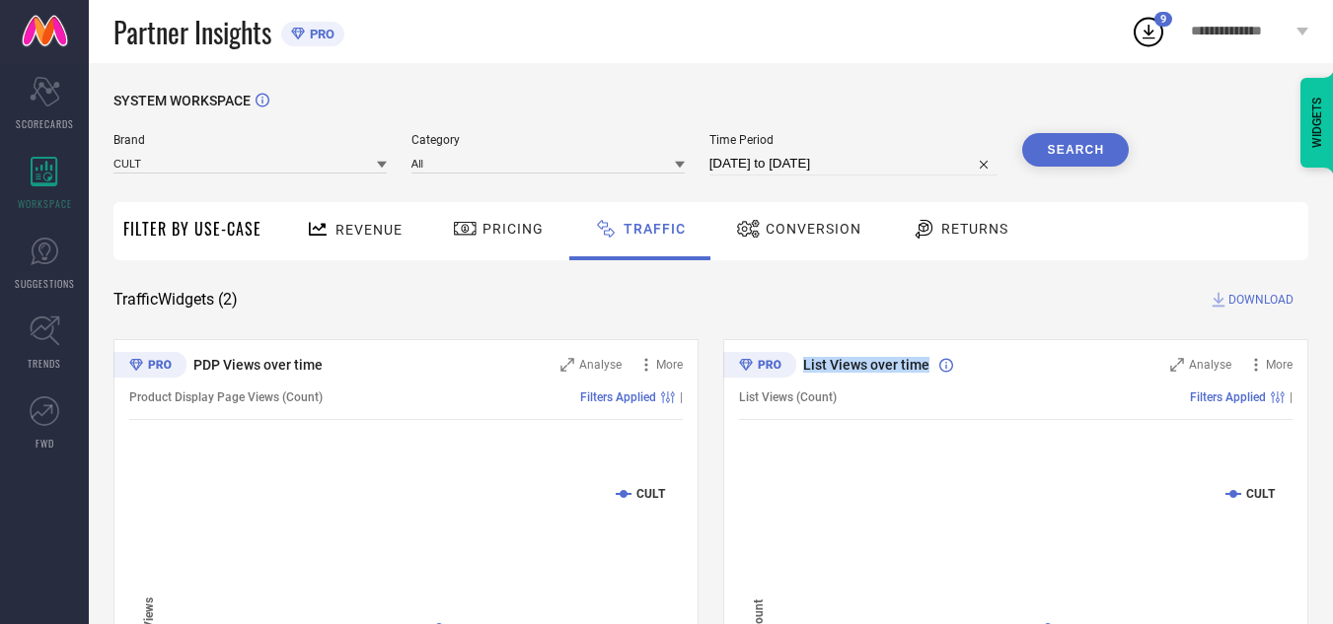
click at [745, 351] on div "List Views over time Analyse More List Views (Count) Filters Applied | Created …" at bounding box center [1015, 585] width 585 height 493
drag, startPoint x: 1147, startPoint y: 124, endPoint x: 1106, endPoint y: 142, distance: 45.1
click at [1144, 129] on div "SYSTEM WORKSPACE" at bounding box center [710, 113] width 1194 height 40
click at [1106, 142] on button "Search" at bounding box center [1075, 150] width 107 height 34
click at [1258, 296] on span "DOWNLOAD" at bounding box center [1260, 300] width 65 height 20
